Goal: Task Accomplishment & Management: Manage account settings

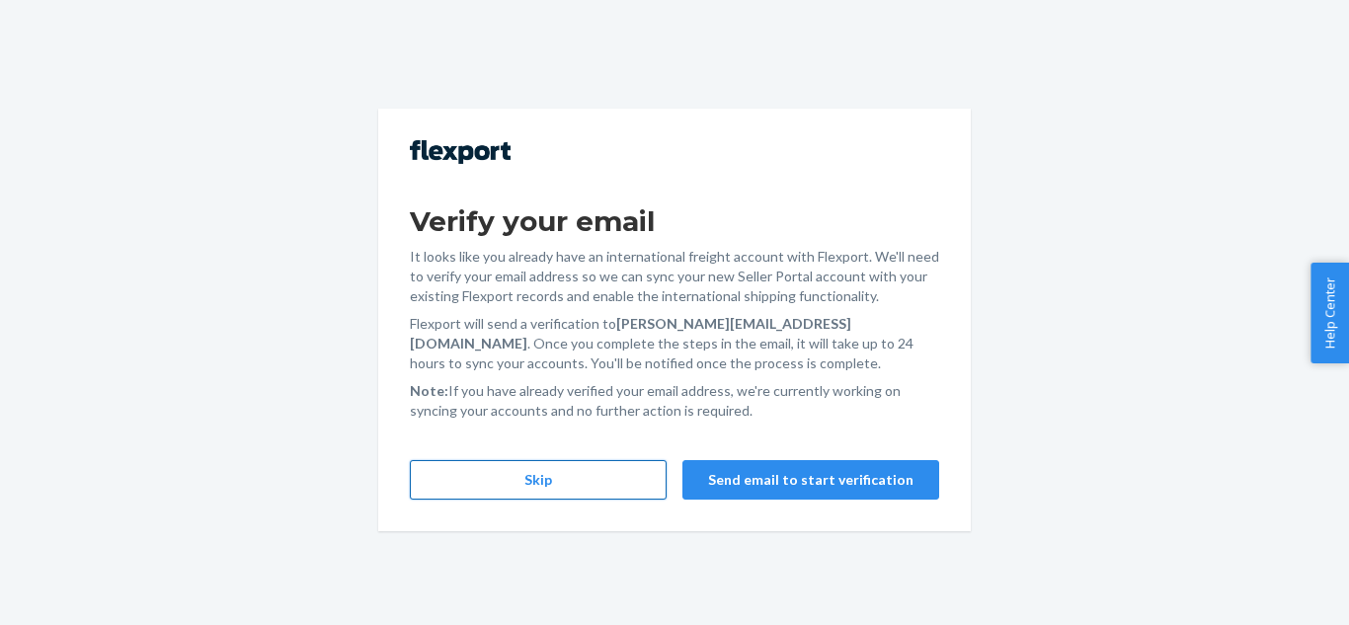
click at [518, 463] on button "Skip" at bounding box center [538, 479] width 257 height 39
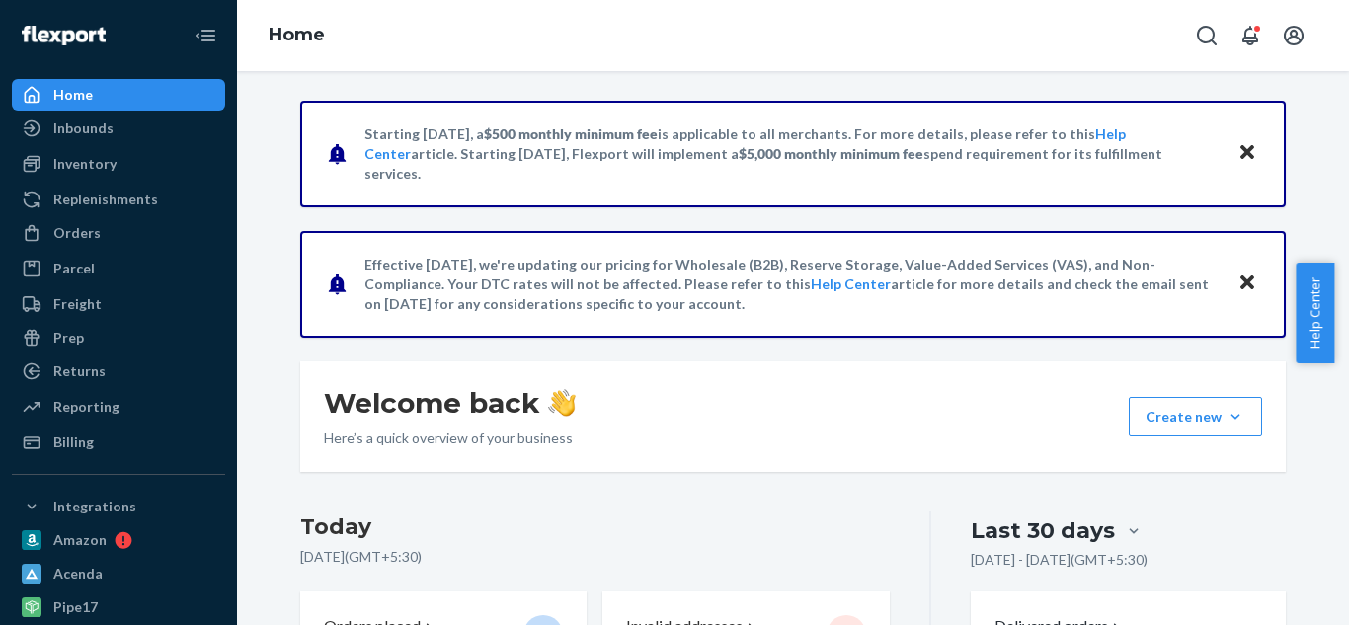
click at [1242, 280] on icon "Close" at bounding box center [1247, 282] width 14 height 14
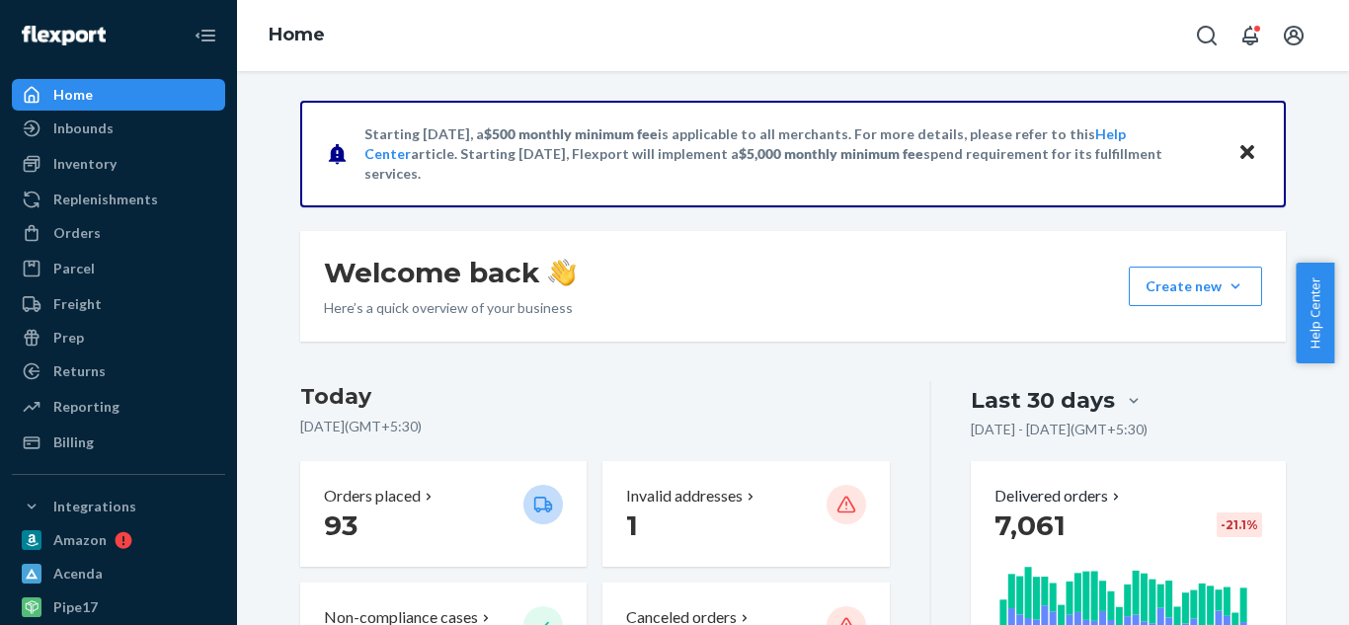
click at [1241, 149] on icon "Close" at bounding box center [1247, 152] width 14 height 14
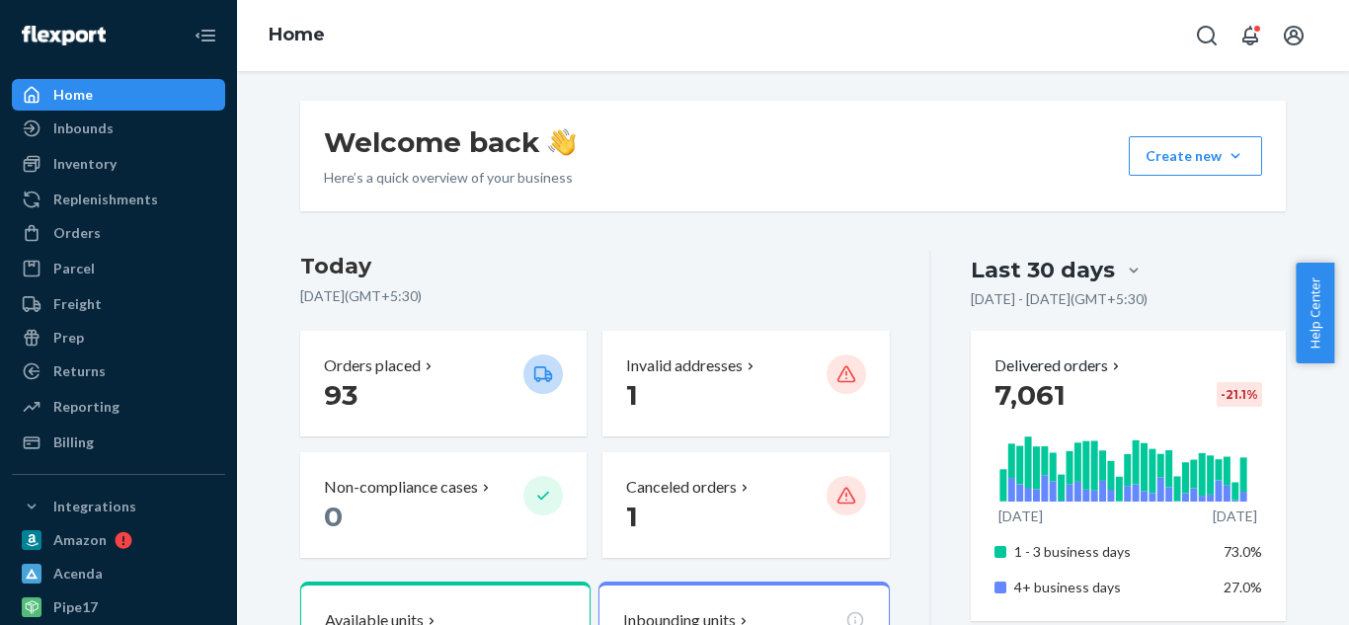
click at [1241, 149] on button "Create new Create new inbound Create new order Create new product" at bounding box center [1195, 155] width 133 height 39
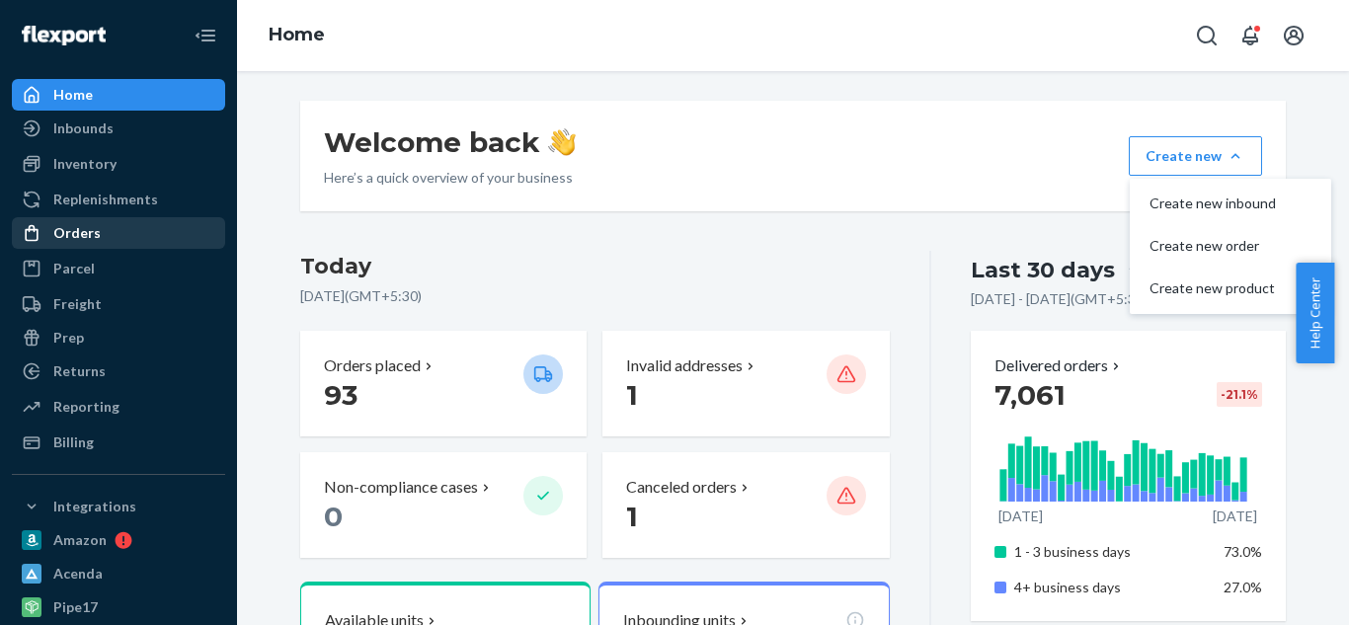
click at [80, 231] on div "Orders" at bounding box center [76, 233] width 47 height 20
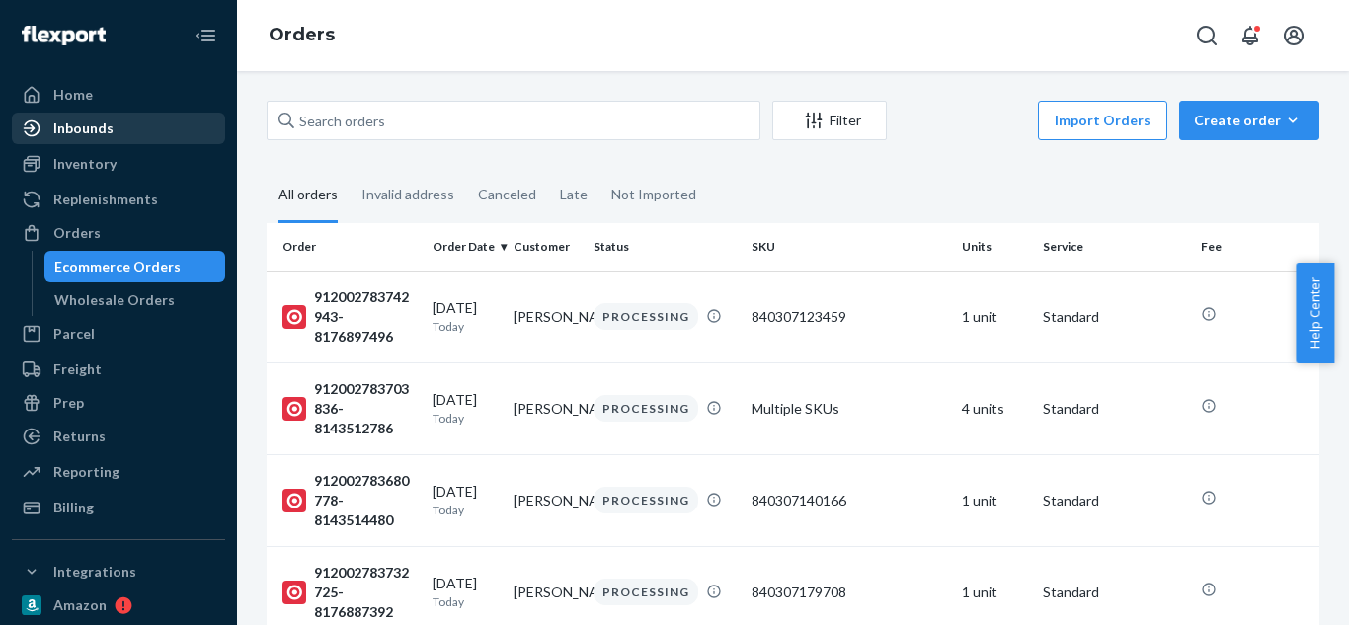
click at [96, 133] on div "Inbounds" at bounding box center [83, 128] width 60 height 20
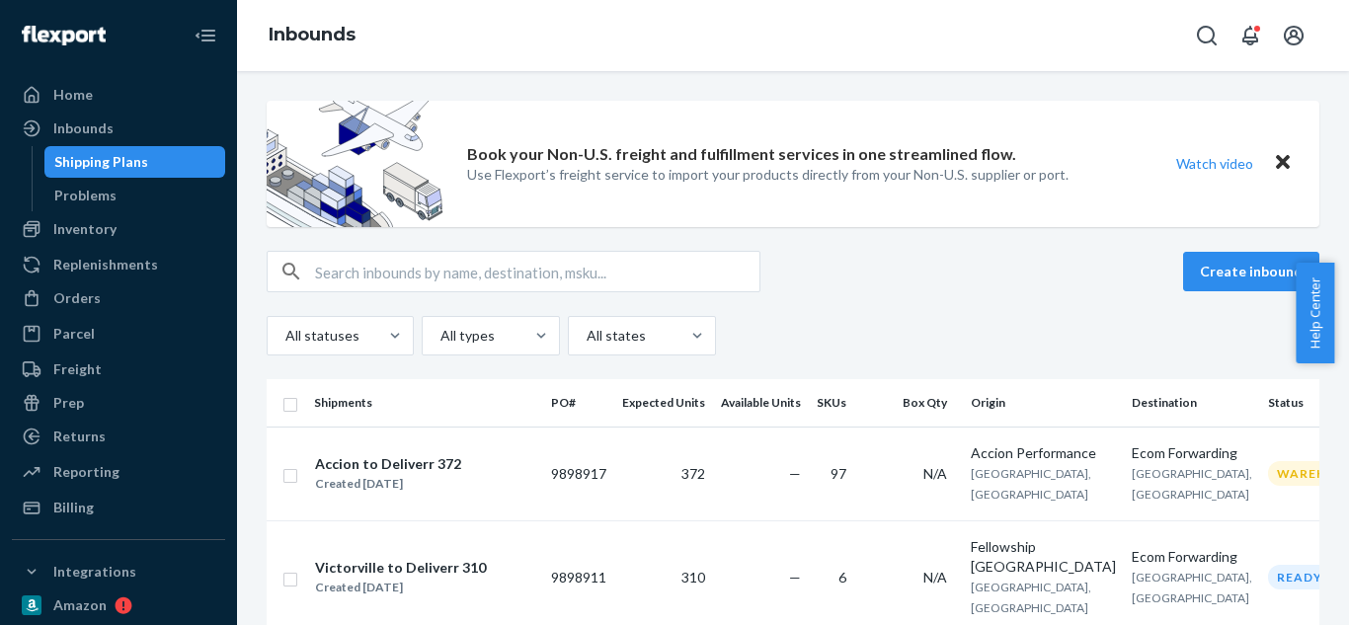
click at [1276, 165] on icon "Close" at bounding box center [1283, 162] width 14 height 14
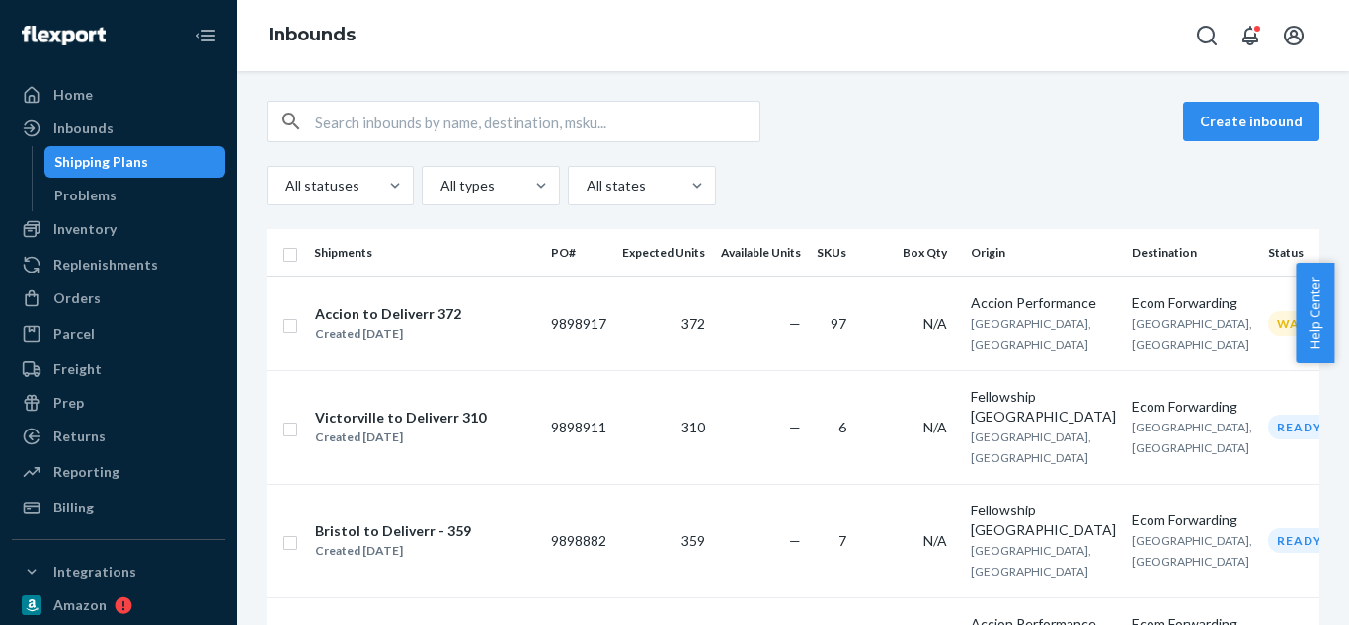
click at [1271, 165] on div "Create inbound All statuses All types All states" at bounding box center [793, 153] width 1052 height 105
click at [1348, 303] on div "Help Center" at bounding box center [1321, 313] width 53 height 101
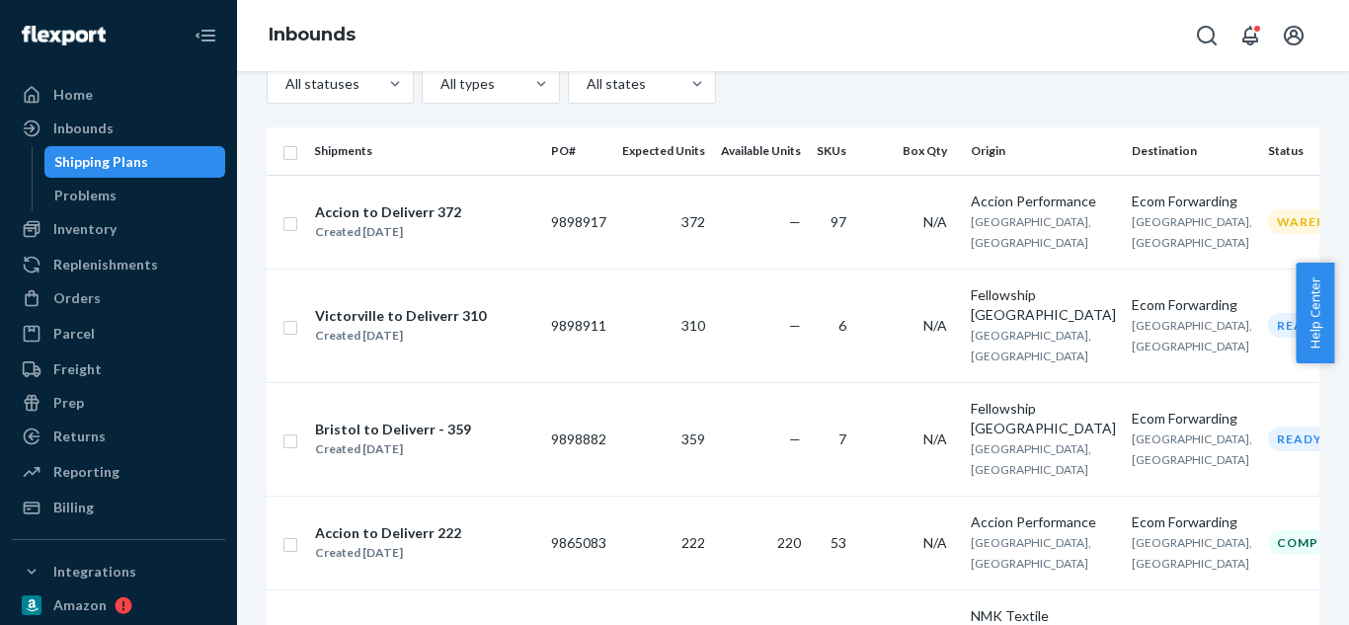
scroll to position [510, 0]
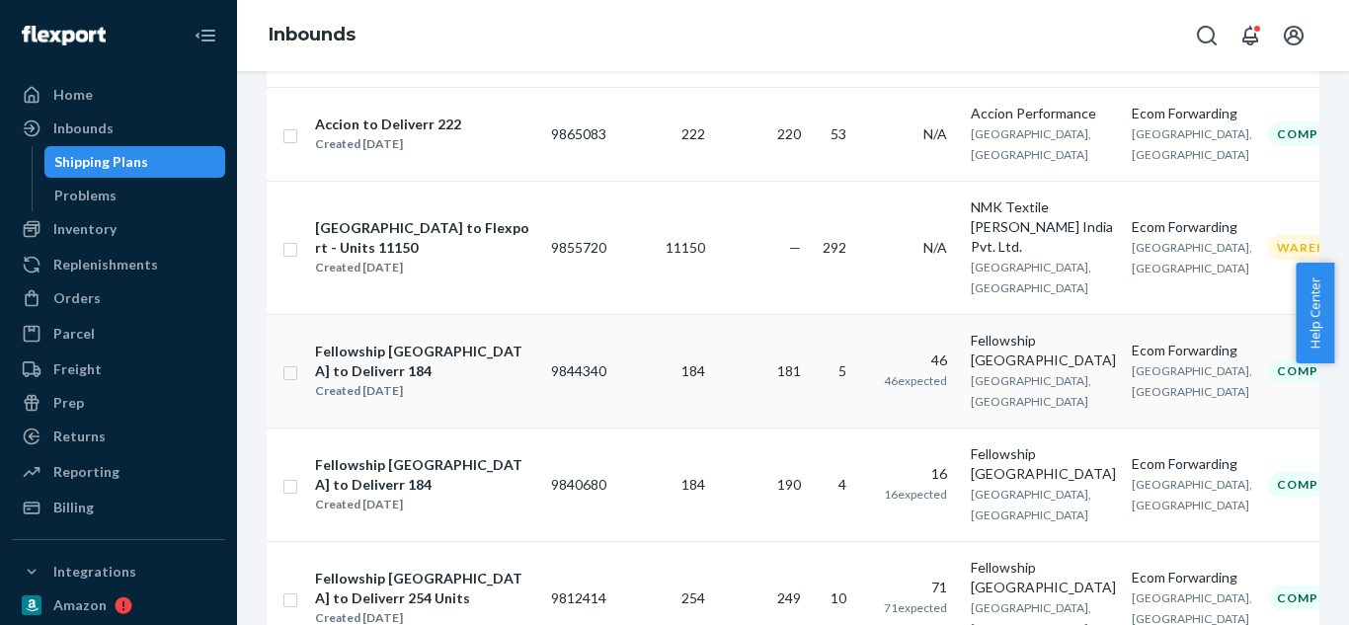
click at [980, 373] on span "[GEOGRAPHIC_DATA], [GEOGRAPHIC_DATA]" at bounding box center [1031, 391] width 120 height 36
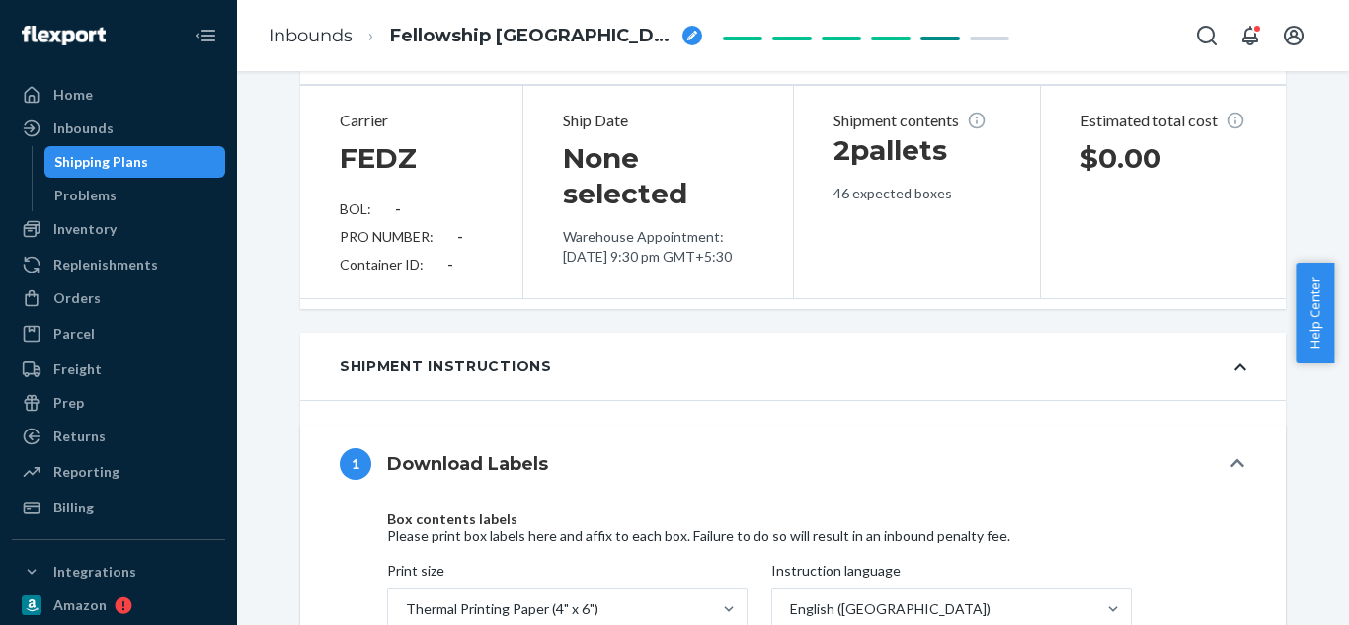
scroll to position [463, 0]
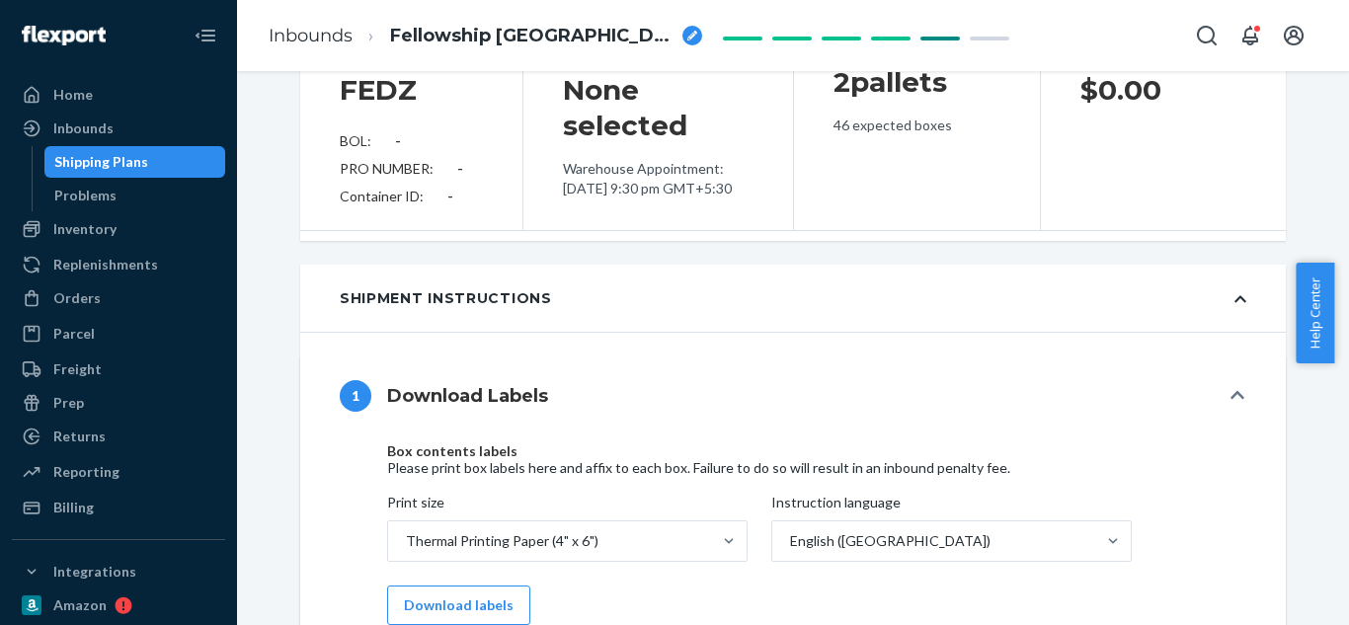
click at [980, 370] on button "1 Download Labels" at bounding box center [792, 395] width 985 height 79
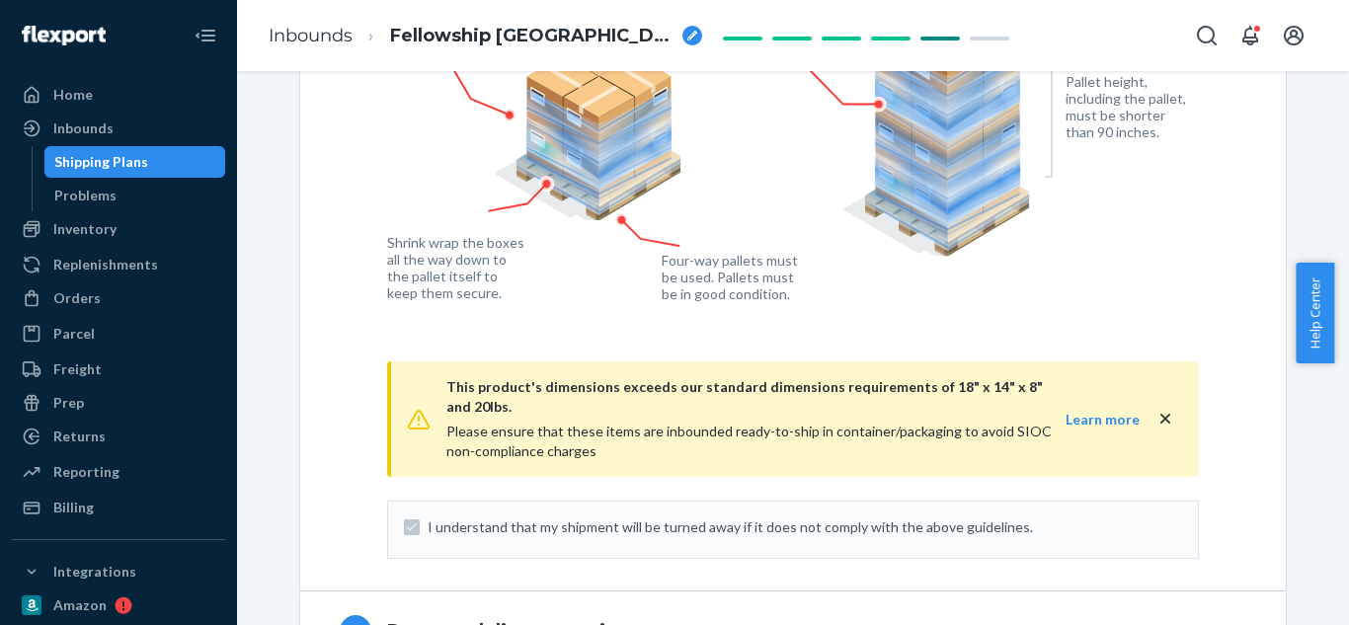
scroll to position [0, 0]
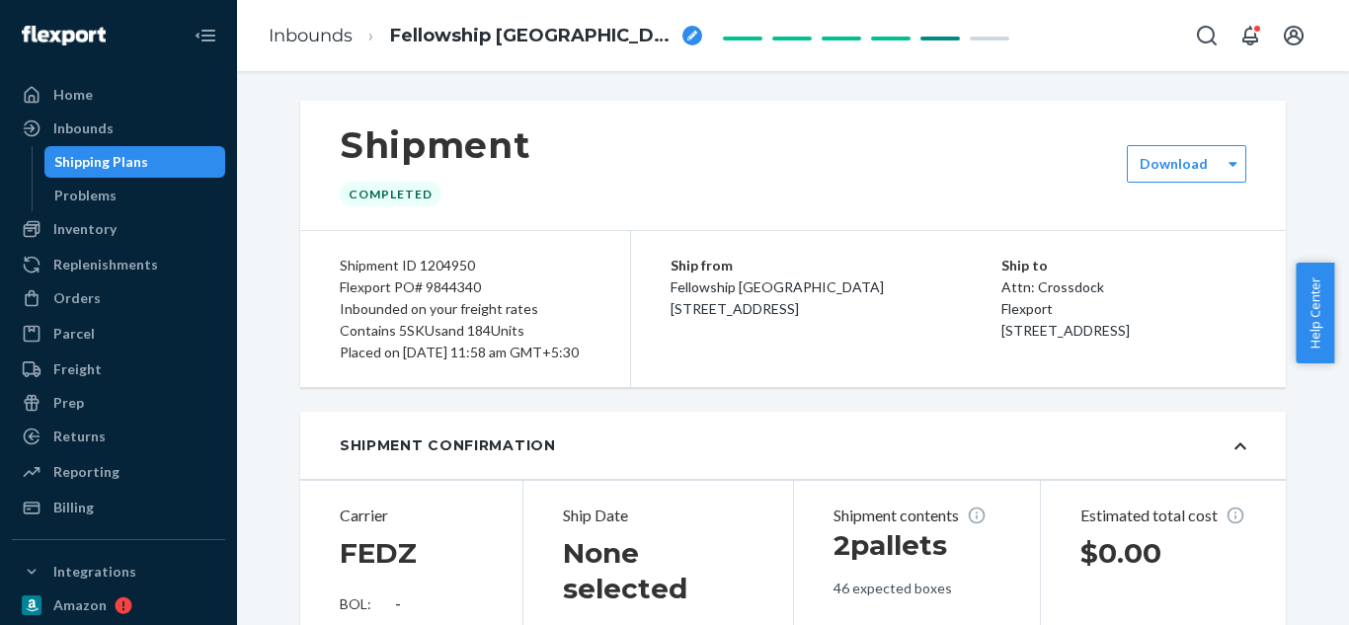
click at [1347, 279] on div "Help Center" at bounding box center [1321, 313] width 53 height 101
click at [1326, 425] on div "Shipment Completed Download Shipment ID 1204950 Flexport PO# 9844340 Inbounded …" at bounding box center [793, 348] width 1112 height 554
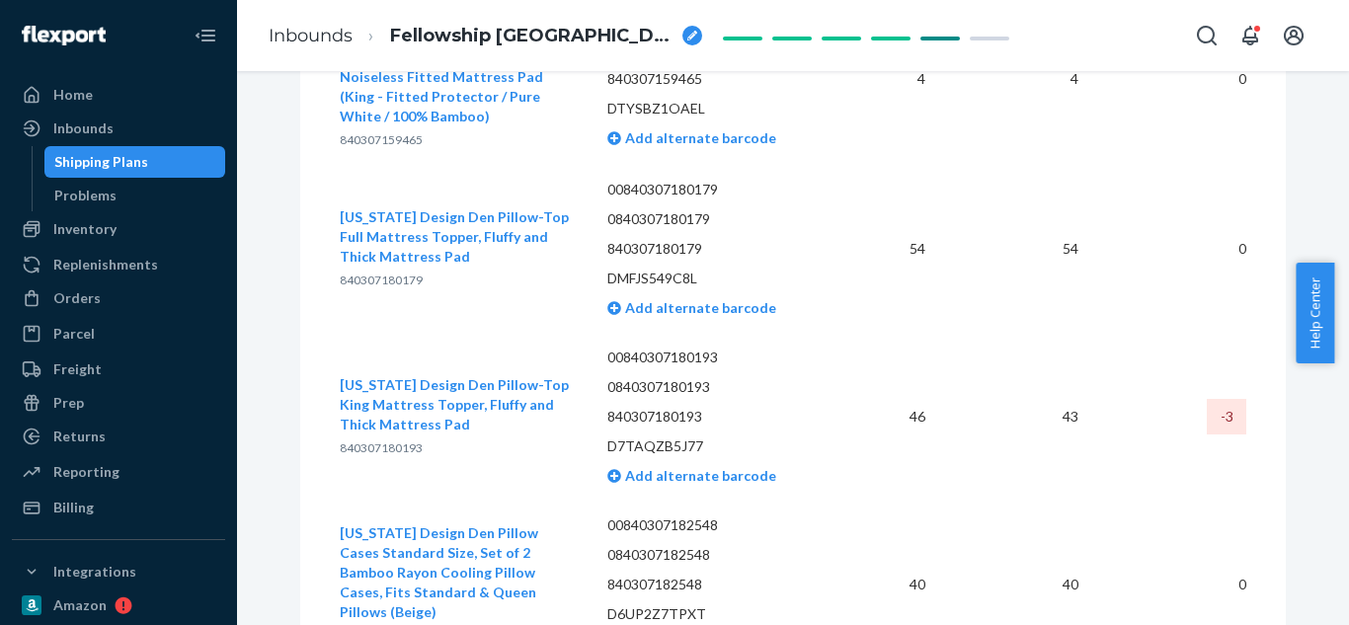
scroll to position [3079, 0]
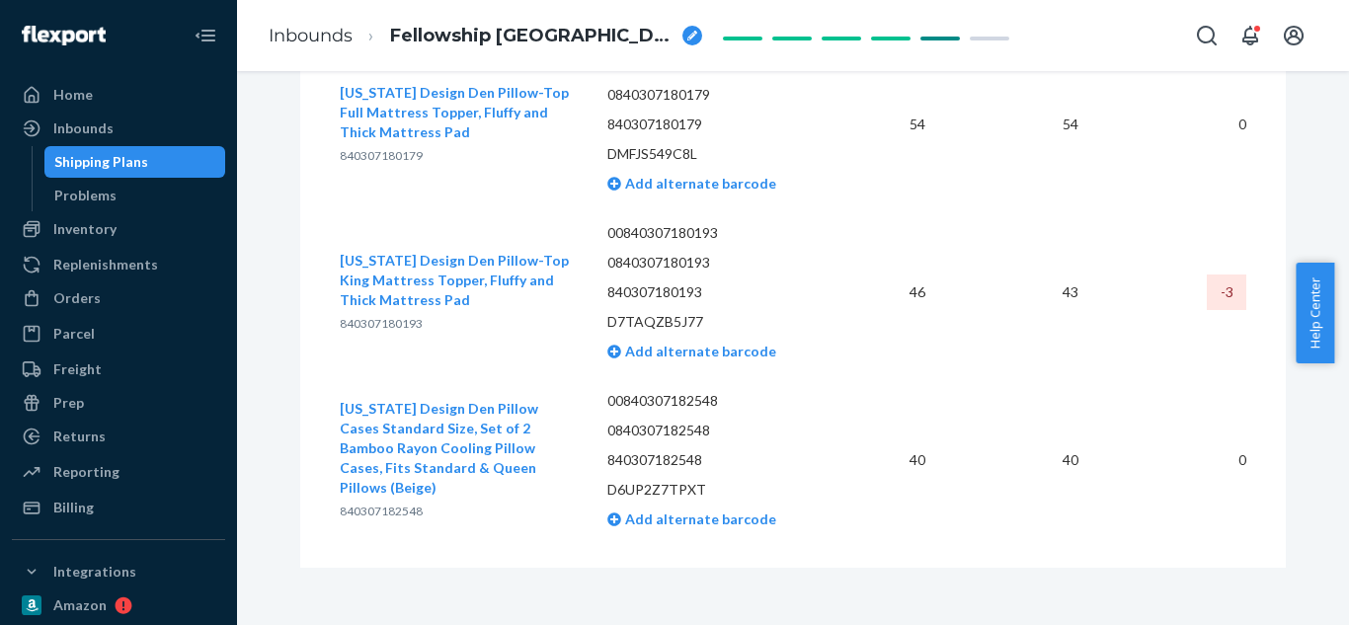
click at [624, 282] on p "840307180193" at bounding box center [717, 292] width 220 height 20
copy p "840307180193"
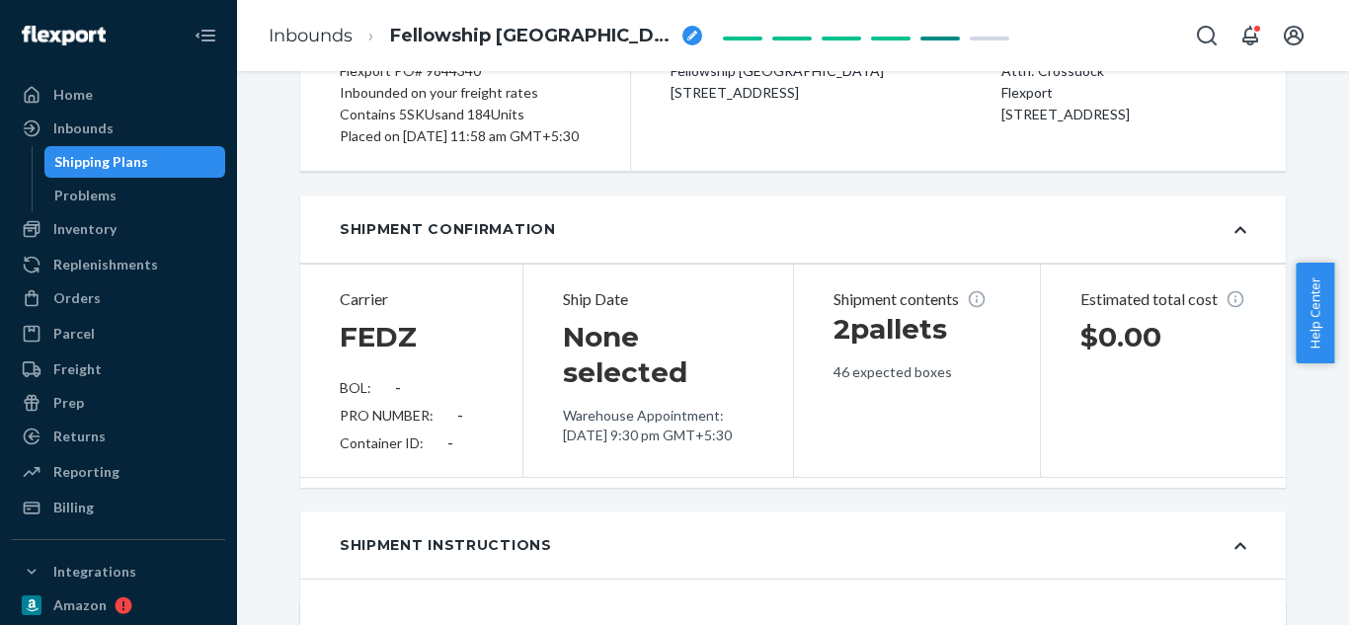
scroll to position [157, 0]
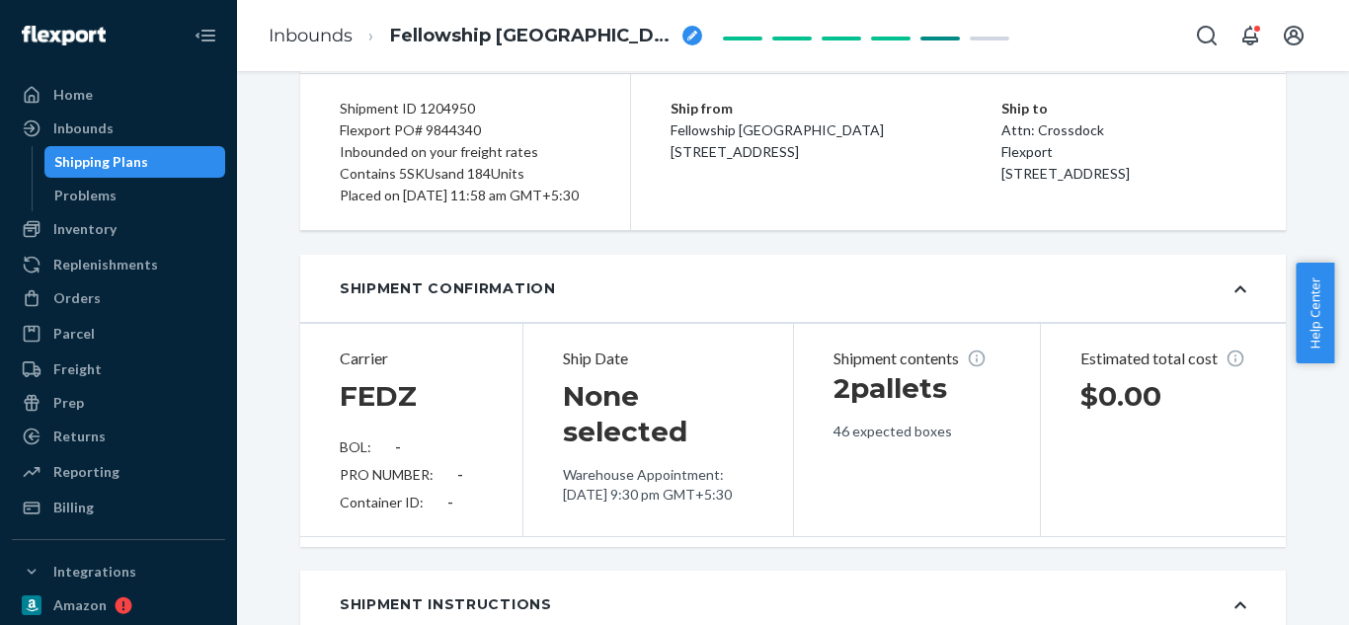
click at [327, 48] on li "Inbounds" at bounding box center [311, 37] width 84 height 26
click at [690, 359] on div "Ship Date None selected Warehouse Appointment: [DATE] 9:30 pm GMT+5:30" at bounding box center [657, 430] width 271 height 212
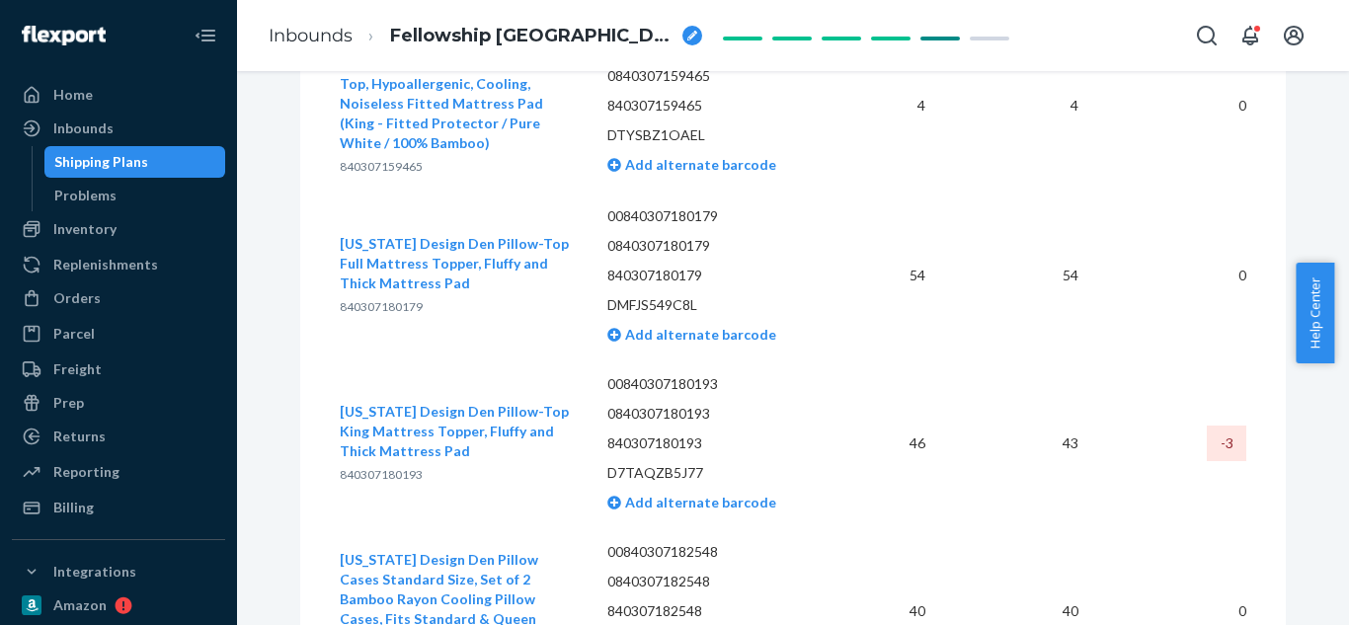
scroll to position [3000, 0]
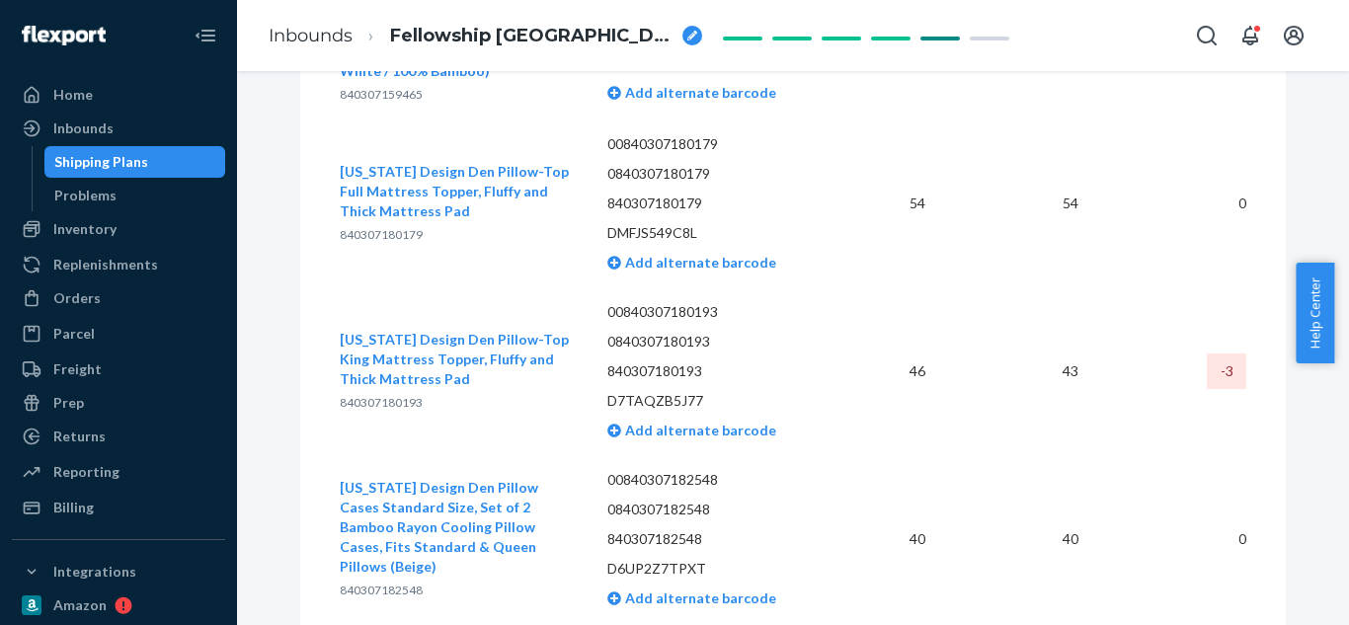
drag, startPoint x: 690, startPoint y: 359, endPoint x: 564, endPoint y: 182, distance: 218.1
drag, startPoint x: 564, startPoint y: 182, endPoint x: 971, endPoint y: 112, distance: 412.8
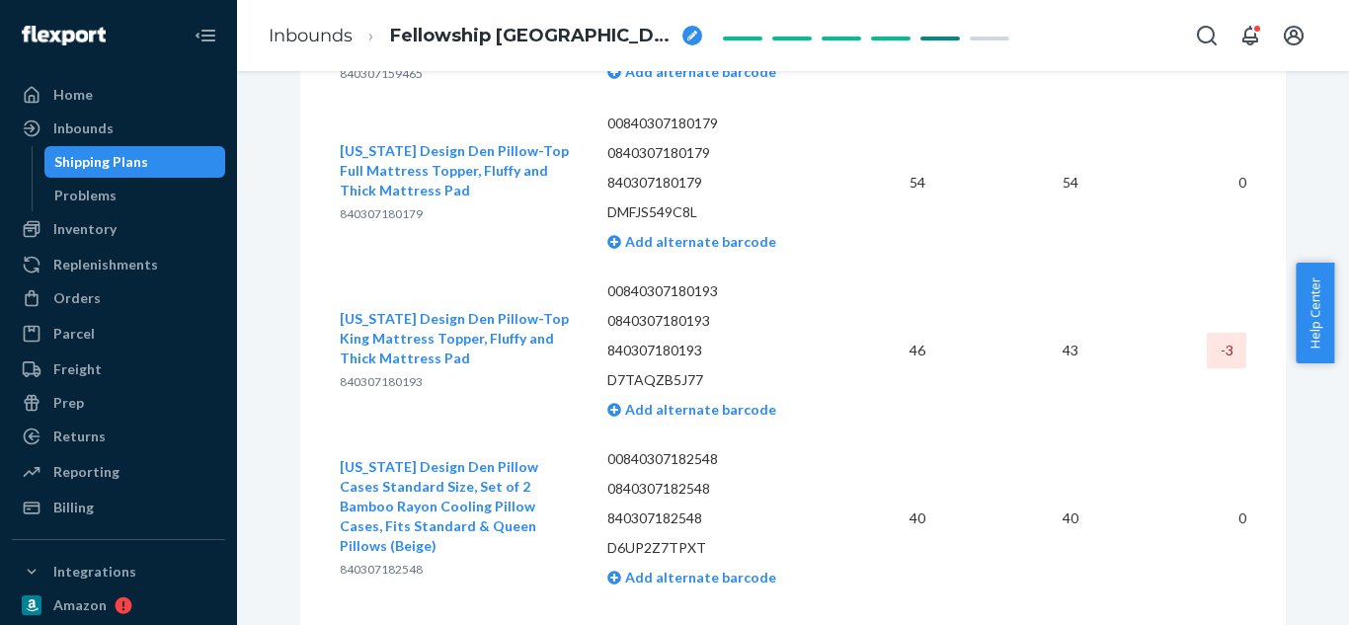
scroll to position [3079, 0]
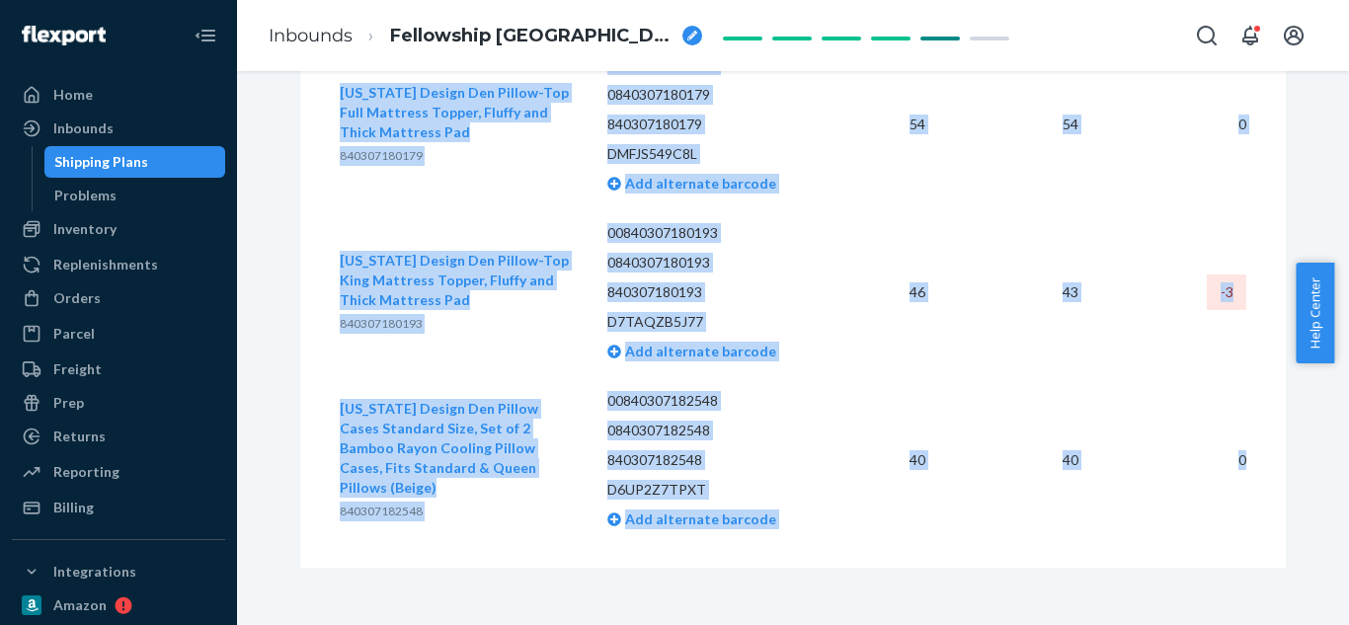
drag, startPoint x: 319, startPoint y: 245, endPoint x: 1238, endPoint y: 464, distance: 945.0
click at [1238, 464] on div "SKU Barcode Expected Received Discrepancy Vegan Silk Cooling Pillow Cases - Set…" at bounding box center [792, 97] width 985 height 941
click at [842, 258] on td "46" at bounding box center [891, 292] width 99 height 168
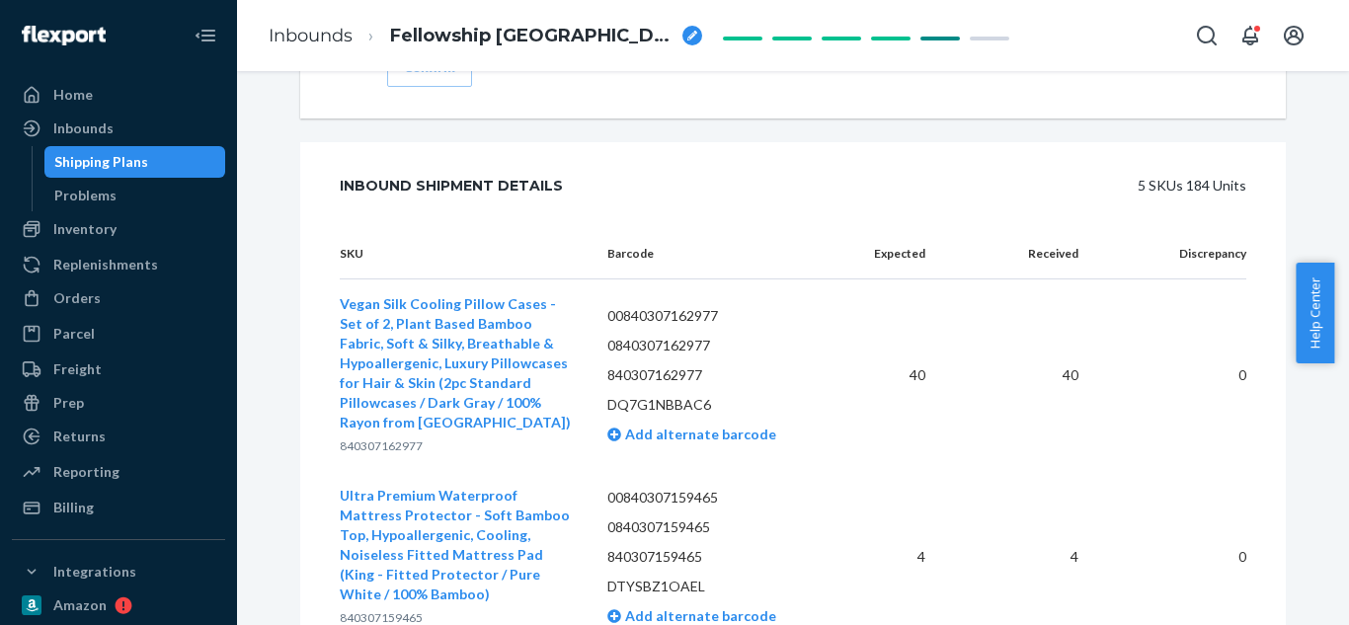
scroll to position [2487, 0]
